Goal: Transaction & Acquisition: Purchase product/service

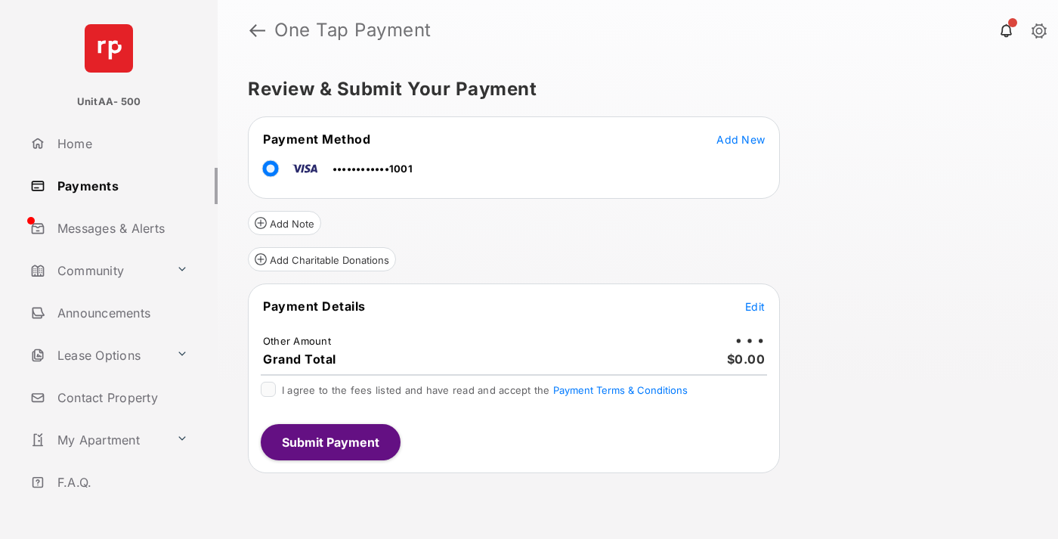
click at [755, 306] on span "Edit" at bounding box center [755, 306] width 20 height 13
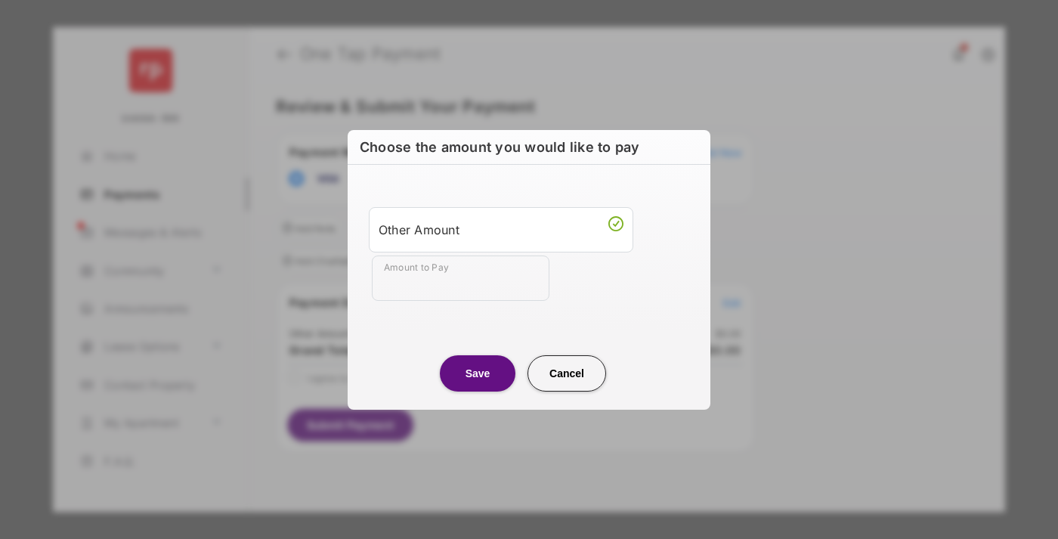
click at [501, 229] on div "Other Amount" at bounding box center [501, 230] width 245 height 26
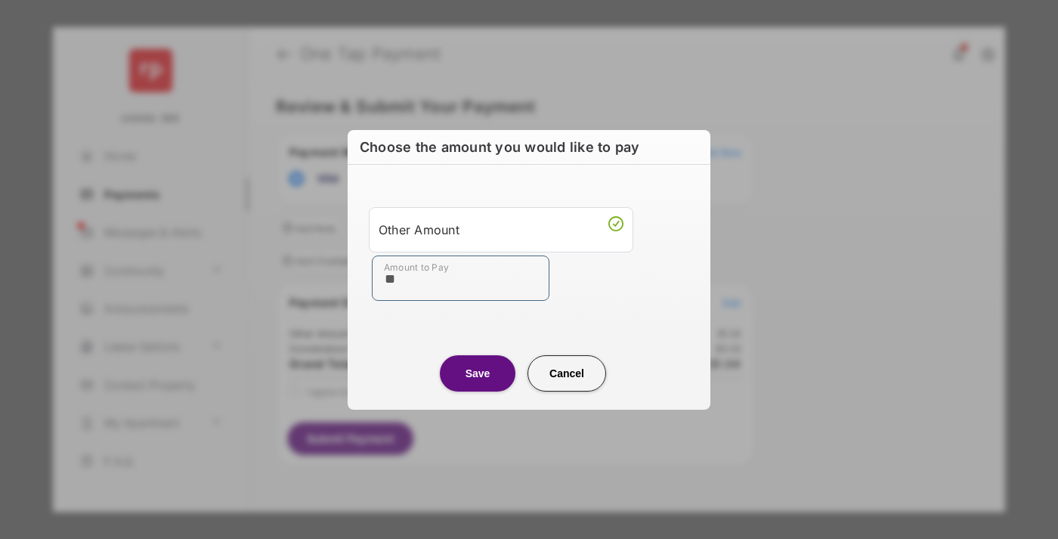
type input "**"
click at [478, 373] on button "Save" at bounding box center [478, 373] width 76 height 36
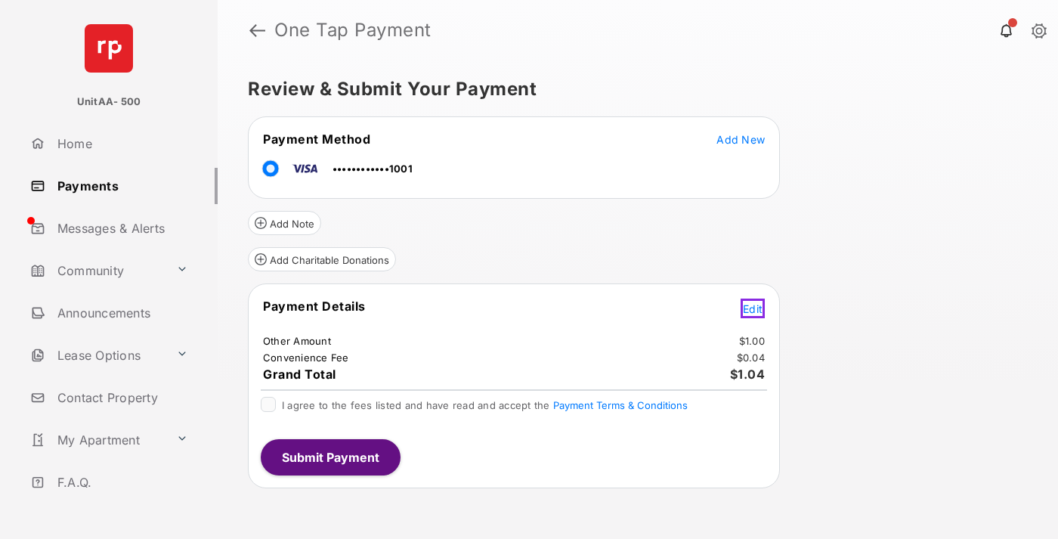
click at [755, 306] on span "Edit" at bounding box center [753, 308] width 20 height 13
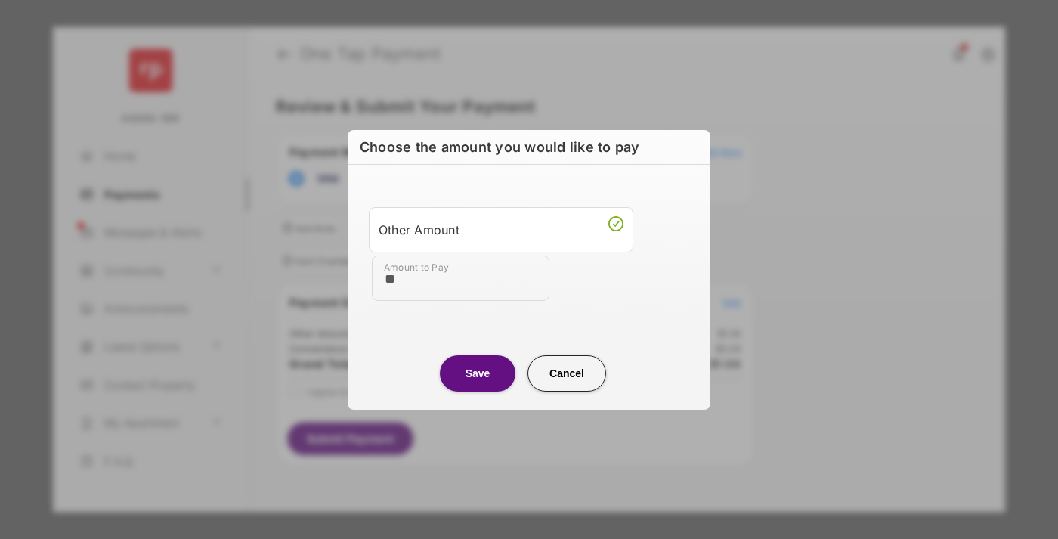
click at [478, 373] on button "Save" at bounding box center [478, 373] width 76 height 36
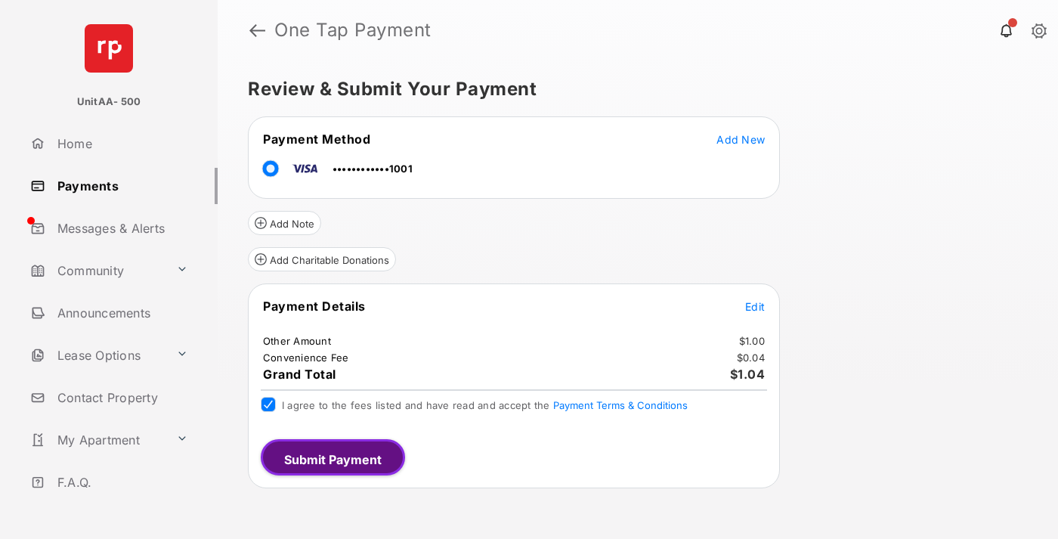
click at [329, 456] on button "Submit Payment" at bounding box center [333, 457] width 144 height 36
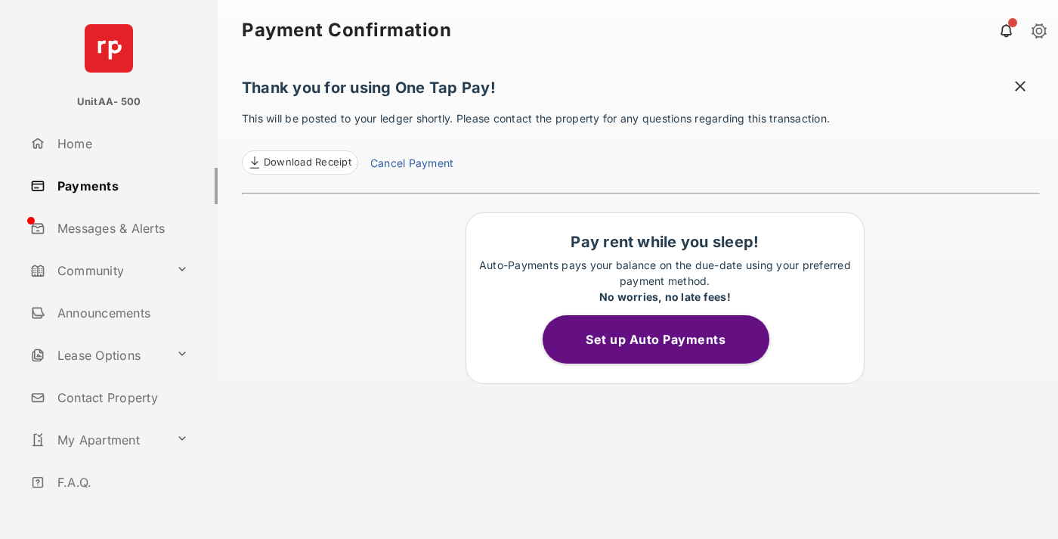
click at [118, 185] on link "Payments" at bounding box center [120, 186] width 193 height 36
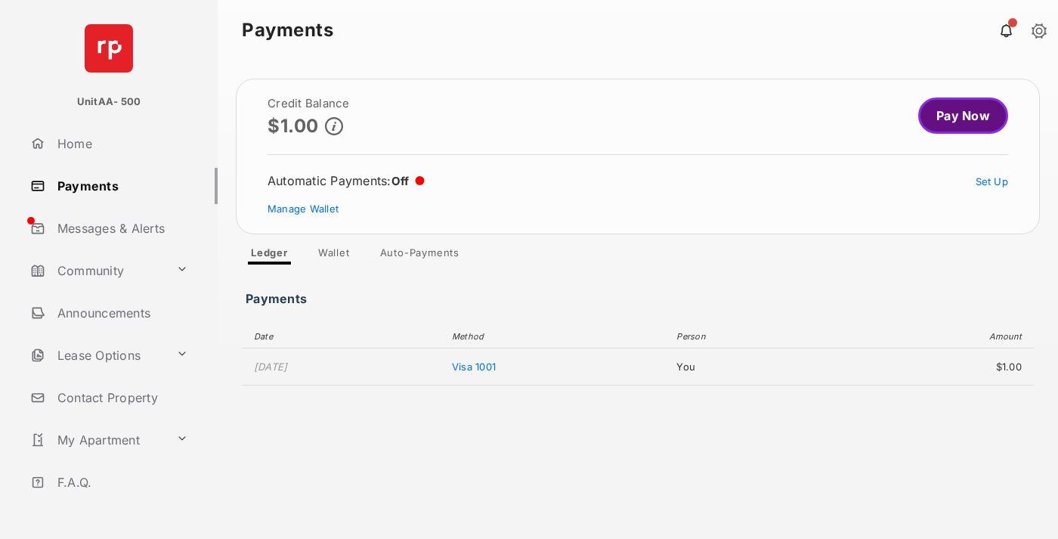
click at [957, 116] on link "Pay Now" at bounding box center [963, 115] width 90 height 36
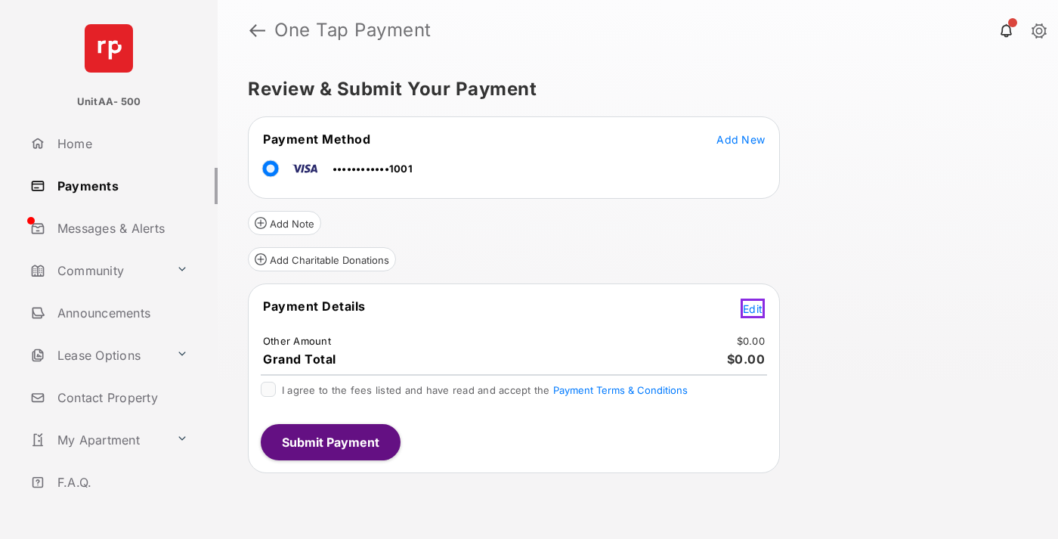
click at [755, 306] on span "Edit" at bounding box center [753, 308] width 20 height 13
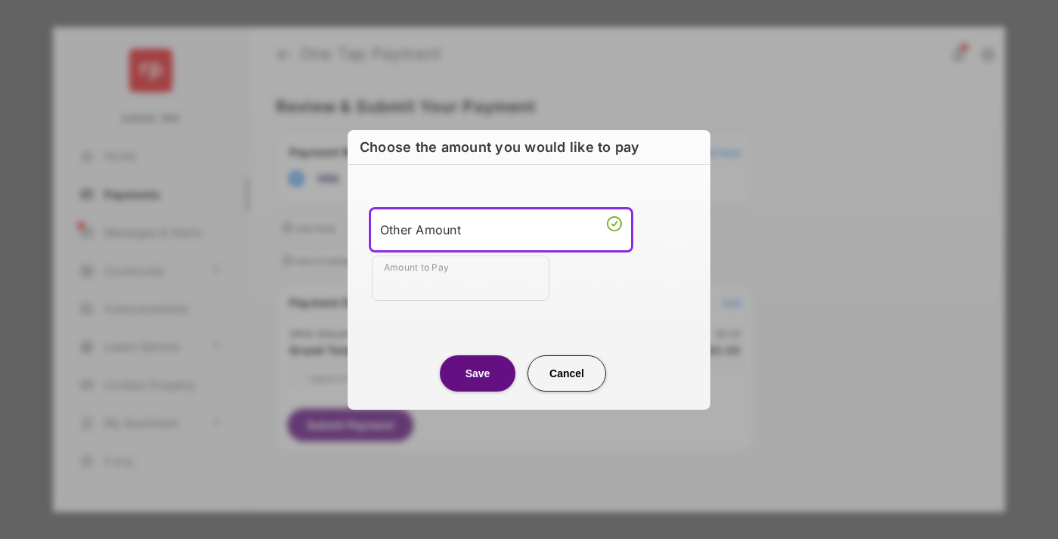
click at [501, 229] on div "Other Amount" at bounding box center [501, 229] width 242 height 23
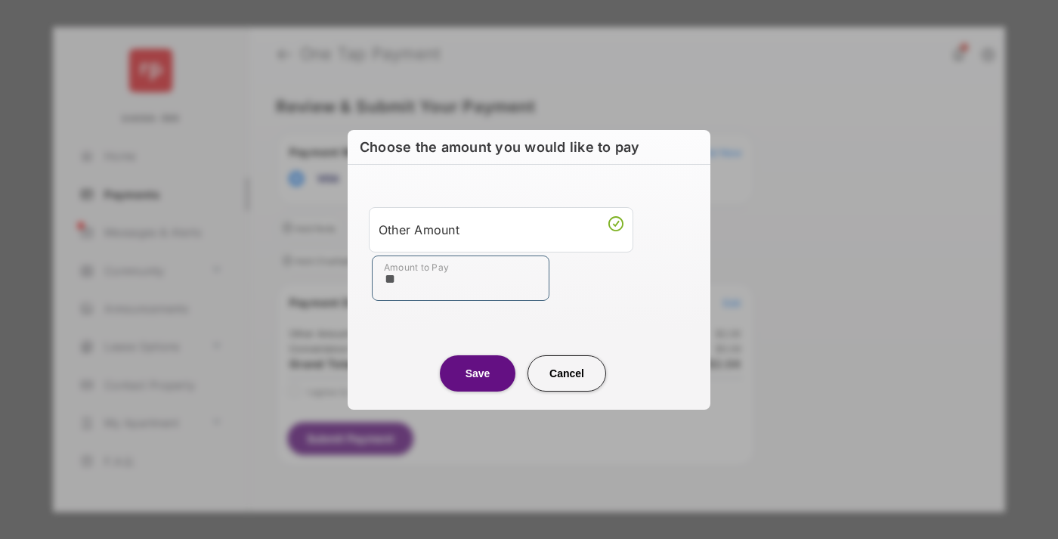
type input "**"
click at [478, 373] on button "Save" at bounding box center [478, 373] width 76 height 36
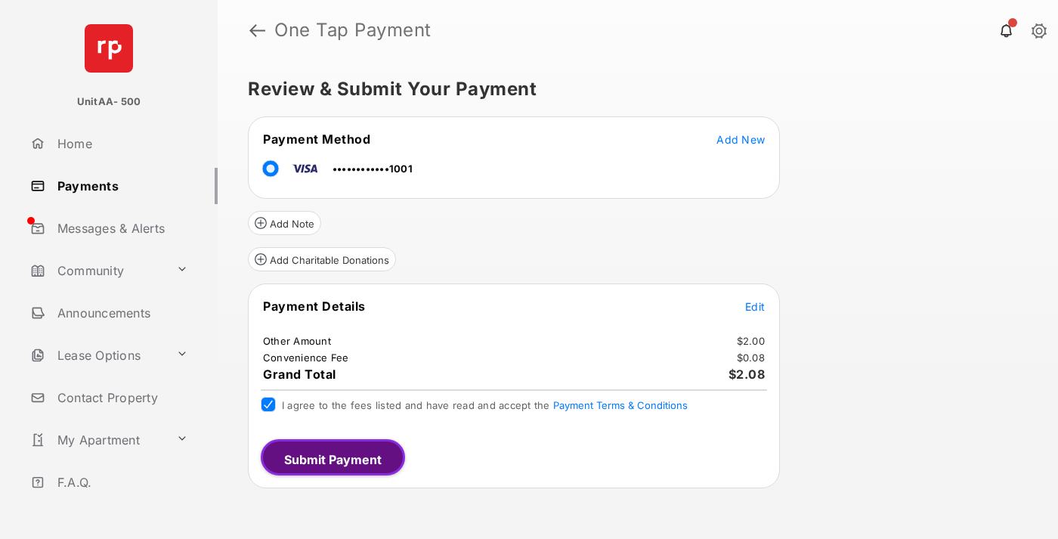
click at [329, 456] on button "Submit Payment" at bounding box center [333, 457] width 144 height 36
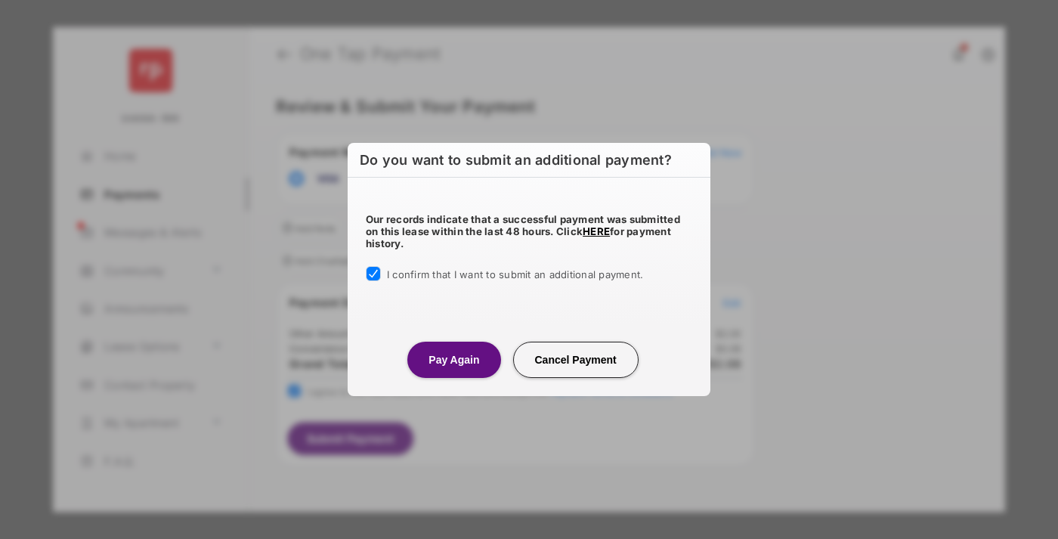
click at [453, 359] on button "Pay Again" at bounding box center [453, 360] width 93 height 36
